Goal: Contribute content: Add original content to the website for others to see

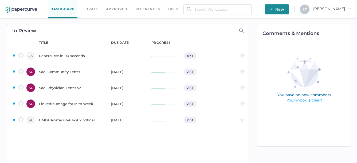
click at [284, 10] on span "New" at bounding box center [277, 9] width 14 height 10
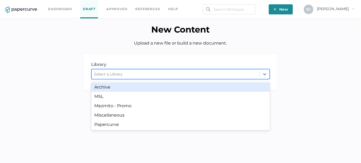
click at [131, 75] on div "Select a Library" at bounding box center [176, 74] width 168 height 8
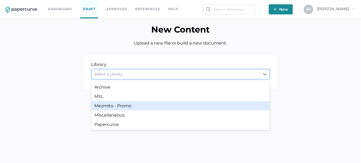
click at [117, 105] on div "Mezmito - Promo" at bounding box center [180, 105] width 178 height 9
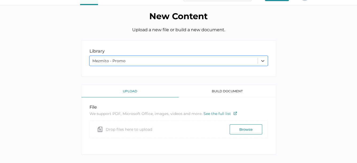
scroll to position [21, 0]
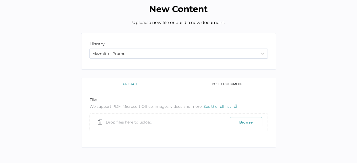
click at [241, 123] on button "Browse" at bounding box center [246, 122] width 33 height 10
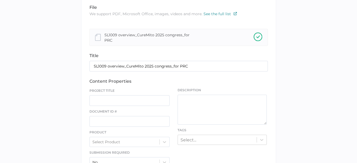
scroll to position [127, 0]
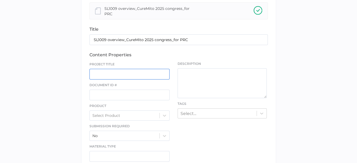
click at [124, 73] on input "text" at bounding box center [129, 74] width 80 height 11
type input "CureMito Symposium Presentation"
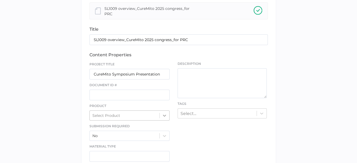
scroll to position [157, 0]
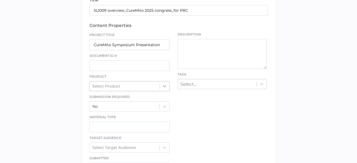
click at [162, 91] on div "Select Product" at bounding box center [129, 86] width 80 height 10
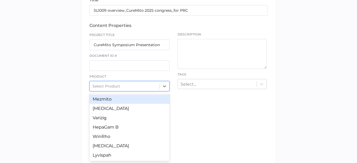
click at [118, 100] on div "Mezmito" at bounding box center [129, 98] width 80 height 9
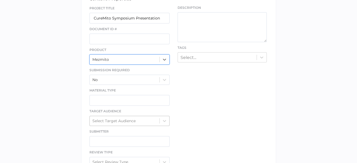
scroll to position [237, 0]
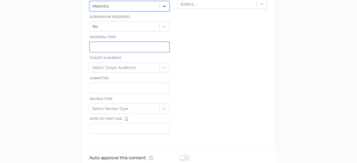
click at [106, 44] on input "text" at bounding box center [129, 47] width 80 height 11
type input "Presentation"
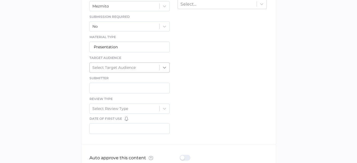
click at [164, 67] on icon at bounding box center [164, 67] width 5 height 5
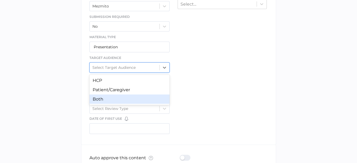
click at [141, 98] on div "Both" at bounding box center [129, 98] width 80 height 9
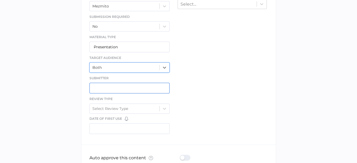
click at [112, 88] on input "text" at bounding box center [129, 88] width 80 height 11
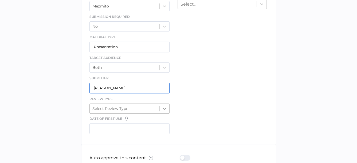
type input "Sue Clement"
click at [163, 106] on icon at bounding box center [164, 108] width 5 height 5
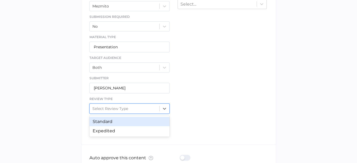
click at [126, 121] on div "Standard" at bounding box center [129, 121] width 80 height 9
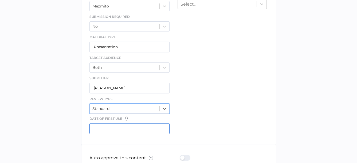
click at [103, 127] on input "text" at bounding box center [129, 128] width 80 height 11
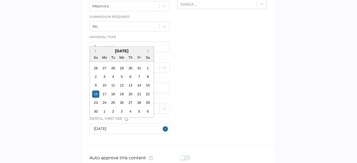
click at [147, 49] on div "September 2001" at bounding box center [122, 51] width 64 height 5
click at [148, 50] on button "Next Month" at bounding box center [149, 51] width 4 height 4
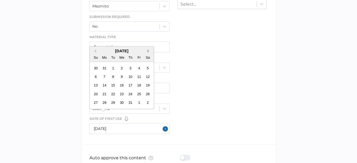
click at [148, 50] on button "Next Month" at bounding box center [149, 51] width 4 height 4
click at [132, 125] on input "September 16" at bounding box center [129, 128] width 80 height 11
type input "09/16/2001"
click at [166, 126] on button "Close" at bounding box center [166, 129] width 7 height 6
click at [118, 126] on input "text" at bounding box center [129, 128] width 80 height 11
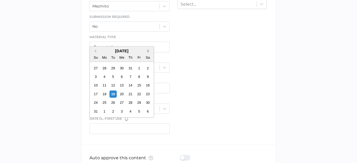
click at [147, 51] on button "Next Month" at bounding box center [149, 51] width 4 height 4
click at [113, 86] on div "16" at bounding box center [112, 85] width 7 height 7
type input "09/16/2025"
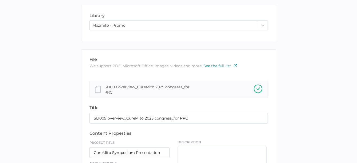
scroll to position [107, 0]
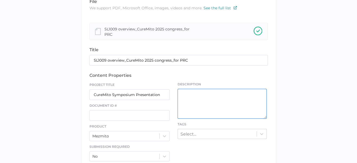
click at [184, 93] on textarea at bounding box center [221, 104] width 89 height 30
type textarea "T"
type textarea "K"
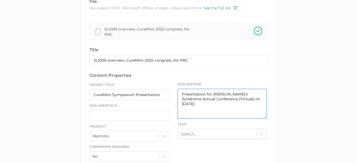
drag, startPoint x: 183, startPoint y: 92, endPoint x: 260, endPoint y: 101, distance: 77.9
click at [261, 101] on textarea "Presentation for Leigh's Syndrome Annual Conference (Virtual) on September 16, …" at bounding box center [221, 104] width 89 height 30
drag, startPoint x: 181, startPoint y: 93, endPoint x: 264, endPoint y: 97, distance: 82.8
click at [264, 97] on textarea "Presentation for Leigh's Syndrome Annual Conference (Virtual) on September 16, …" at bounding box center [221, 104] width 89 height 30
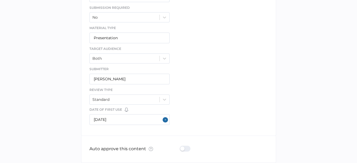
scroll to position [269, 0]
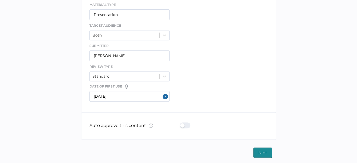
type textarea "Presentation for Leigh's Syndrome Annual Conference (Virtual) on September 16, …"
click at [263, 150] on span "Next" at bounding box center [262, 153] width 9 height 10
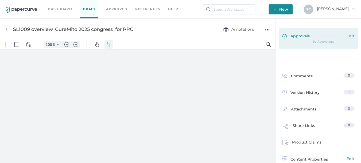
type input "84"
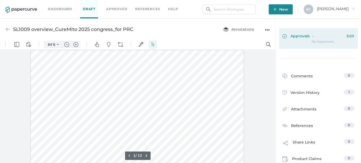
click at [350, 36] on span "Edit" at bounding box center [350, 37] width 8 height 6
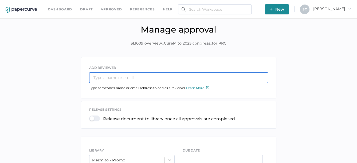
click at [102, 79] on input "text" at bounding box center [178, 77] width 179 height 11
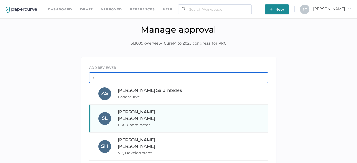
type input "s"
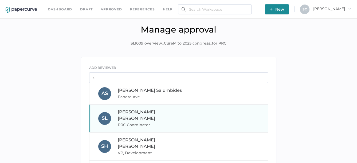
click at [128, 122] on span "PRC Coordinator" at bounding box center [154, 125] width 72 height 6
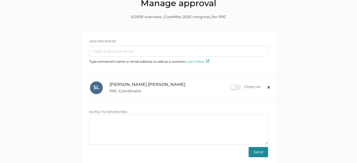
scroll to position [53, 0]
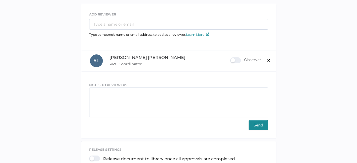
drag, startPoint x: 92, startPoint y: 79, endPoint x: 90, endPoint y: 82, distance: 4.0
click at [91, 79] on div "NOTES TO REVIEWERS Send" at bounding box center [178, 104] width 195 height 64
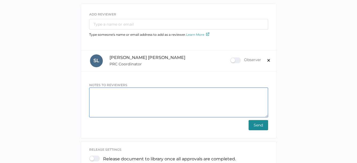
click at [95, 90] on textarea at bounding box center [178, 103] width 179 height 30
paste textarea "Presentation for Leigh's Syndrome Annual Conference (Virtual) on September 16, …"
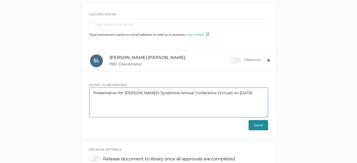
type textarea "Presentation for Leigh's Syndrome Annual Conference (Virtual) on September 16, …"
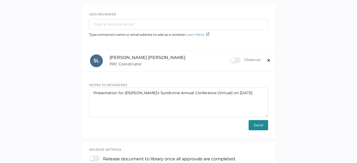
click at [255, 125] on span "Send" at bounding box center [258, 125] width 9 height 10
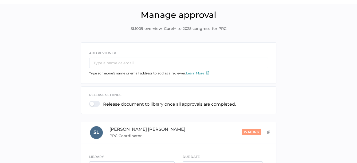
scroll to position [0, 0]
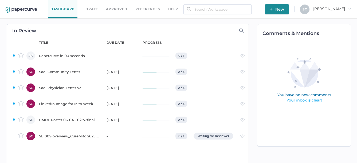
click at [74, 72] on div "Saol Community Letter" at bounding box center [69, 72] width 61 height 6
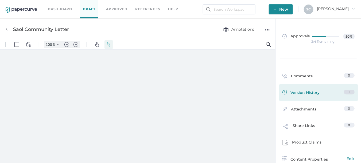
type input "84"
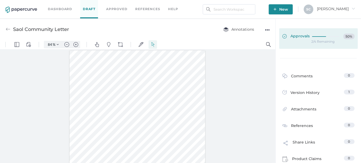
click at [343, 36] on span "50%" at bounding box center [348, 37] width 11 height 6
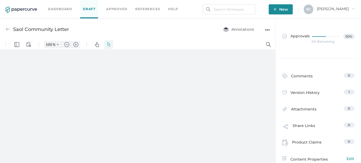
click at [51, 10] on link "Dashboard" at bounding box center [60, 9] width 24 height 6
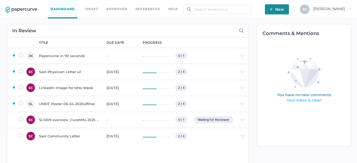
click at [68, 71] on div "Saol Physician Letter v2" at bounding box center [69, 72] width 61 height 6
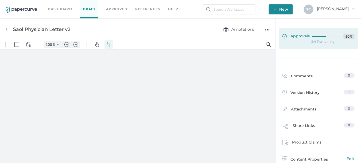
click at [299, 37] on span "Approvals" at bounding box center [295, 37] width 27 height 6
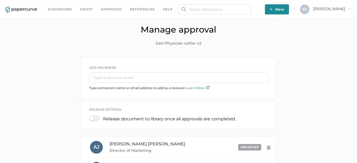
click at [58, 10] on link "Dashboard" at bounding box center [60, 9] width 24 height 6
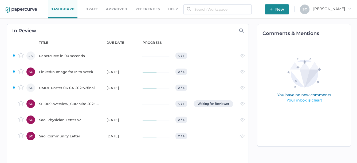
click at [49, 71] on div "LinkedIn Image for Mito Week" at bounding box center [69, 72] width 61 height 6
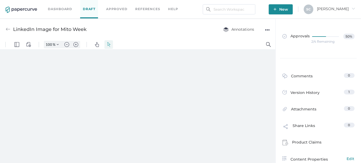
type input "84"
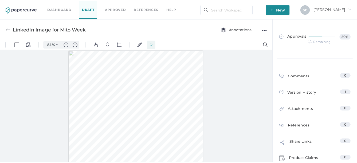
scroll to position [21, 0]
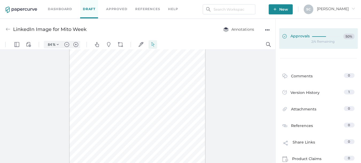
click at [289, 36] on span "Approvals" at bounding box center [295, 37] width 27 height 6
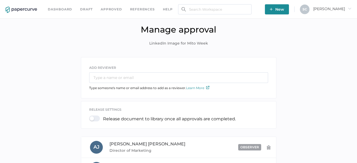
click at [65, 10] on link "Dashboard" at bounding box center [60, 9] width 24 height 6
